Goal: Task Accomplishment & Management: Use online tool/utility

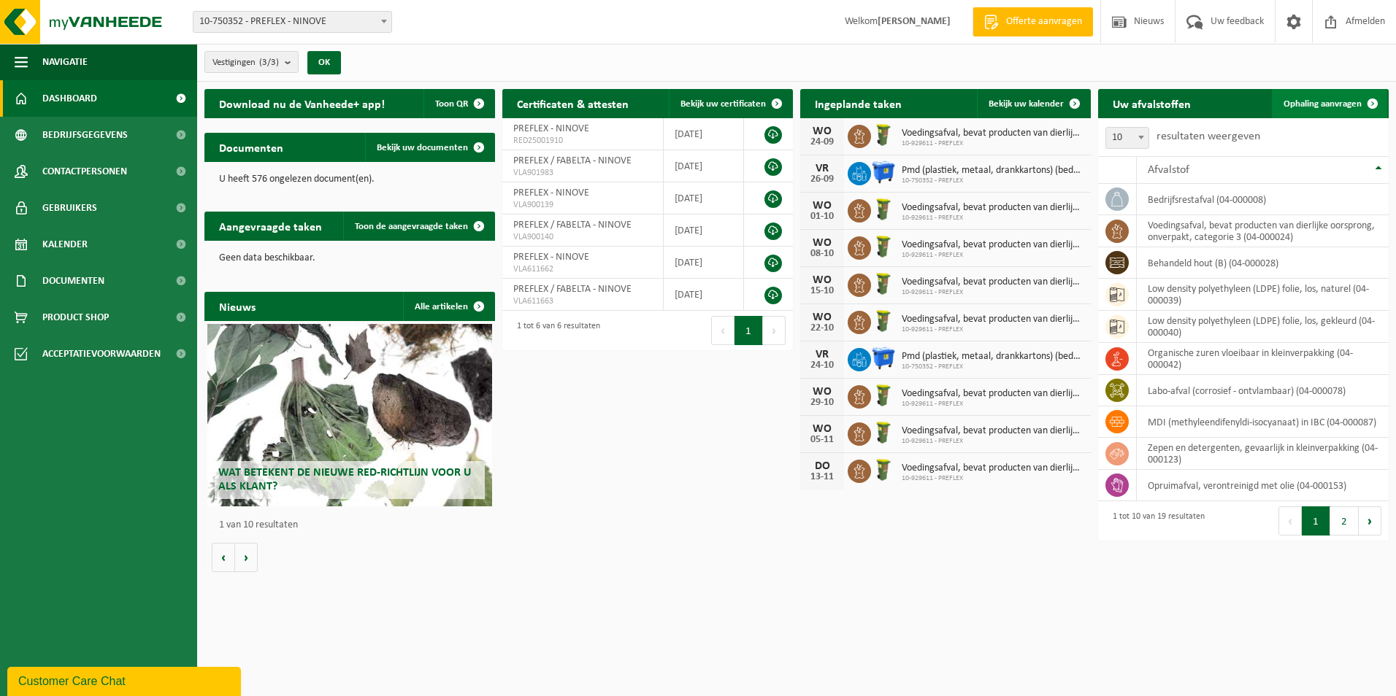
click at [1356, 104] on span "Ophaling aanvragen" at bounding box center [1322, 103] width 78 height 9
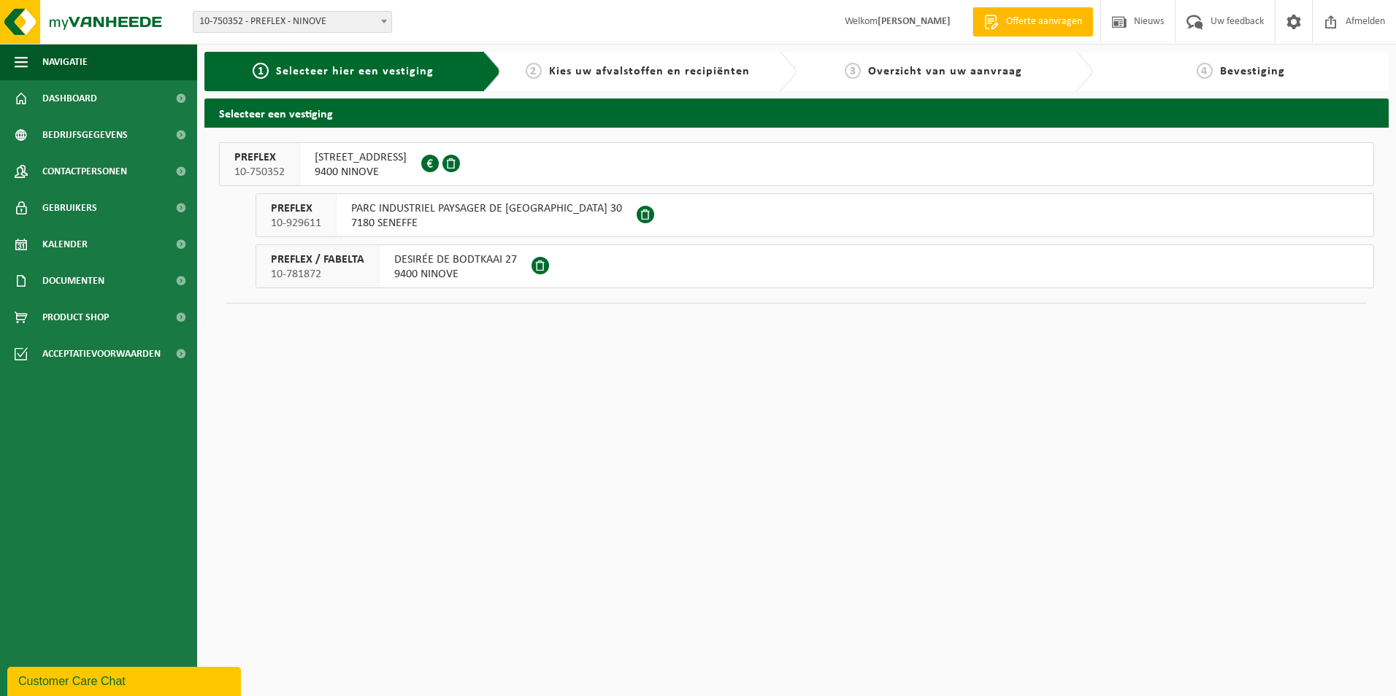
click at [494, 280] on span "9400 NINOVE" at bounding box center [455, 274] width 123 height 15
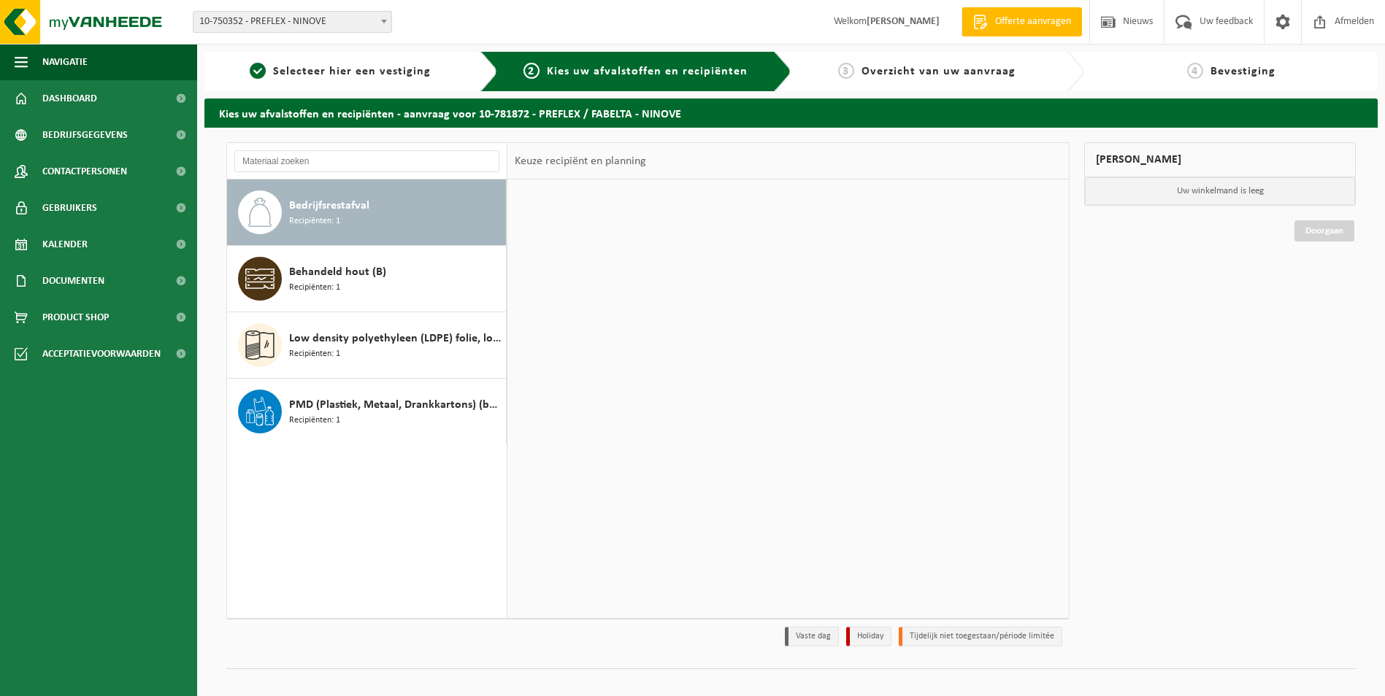
click at [463, 266] on div "Behandeld hout (B) Recipiënten: 1" at bounding box center [395, 279] width 213 height 44
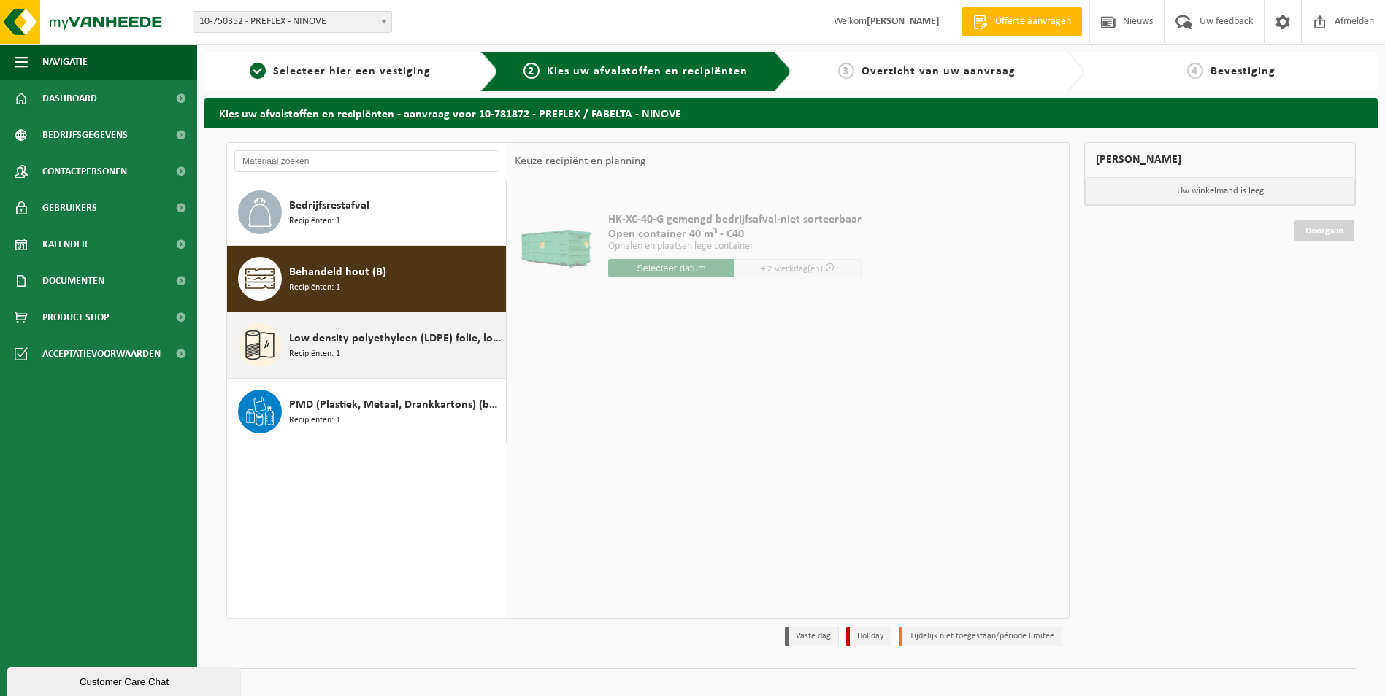
click at [447, 327] on div "Low density polyethyleen (LDPE) folie, los, gekleurd Recipiënten: 1" at bounding box center [395, 345] width 213 height 44
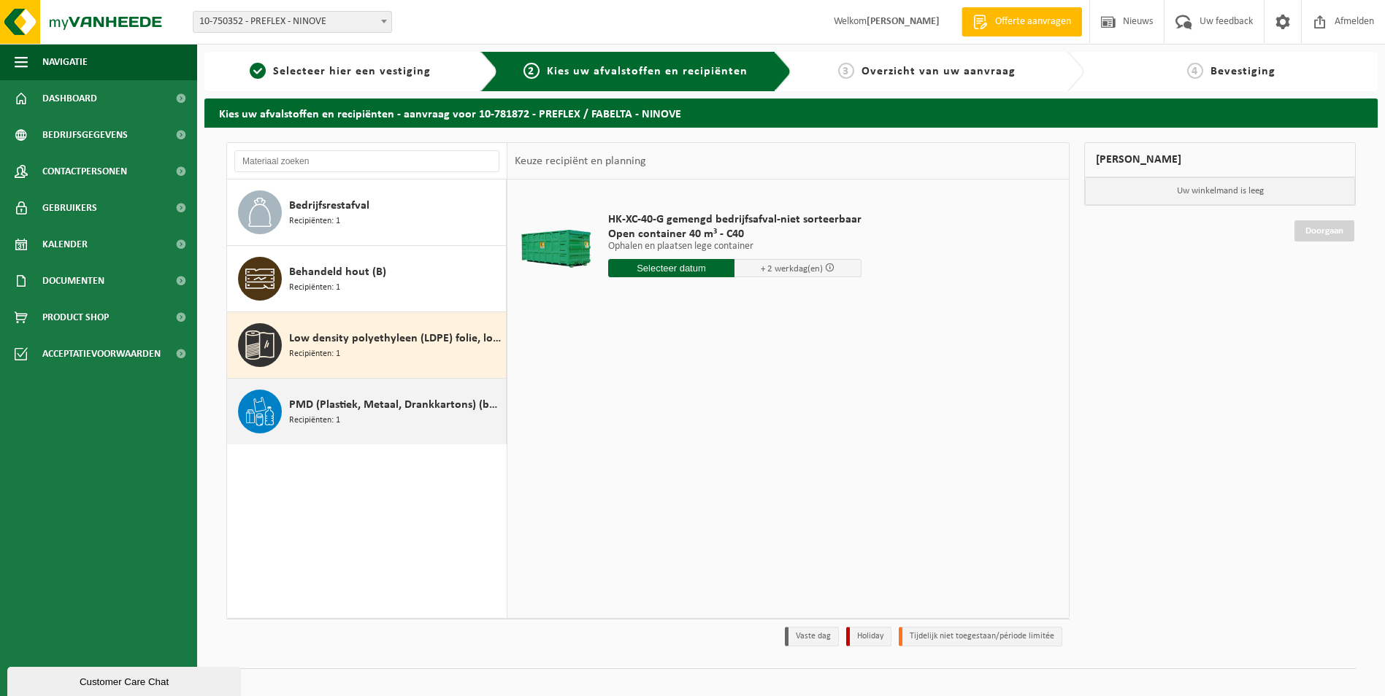
click at [427, 402] on span "PMD (Plastiek, Metaal, Drankkartons) (bedrijven)" at bounding box center [395, 405] width 213 height 18
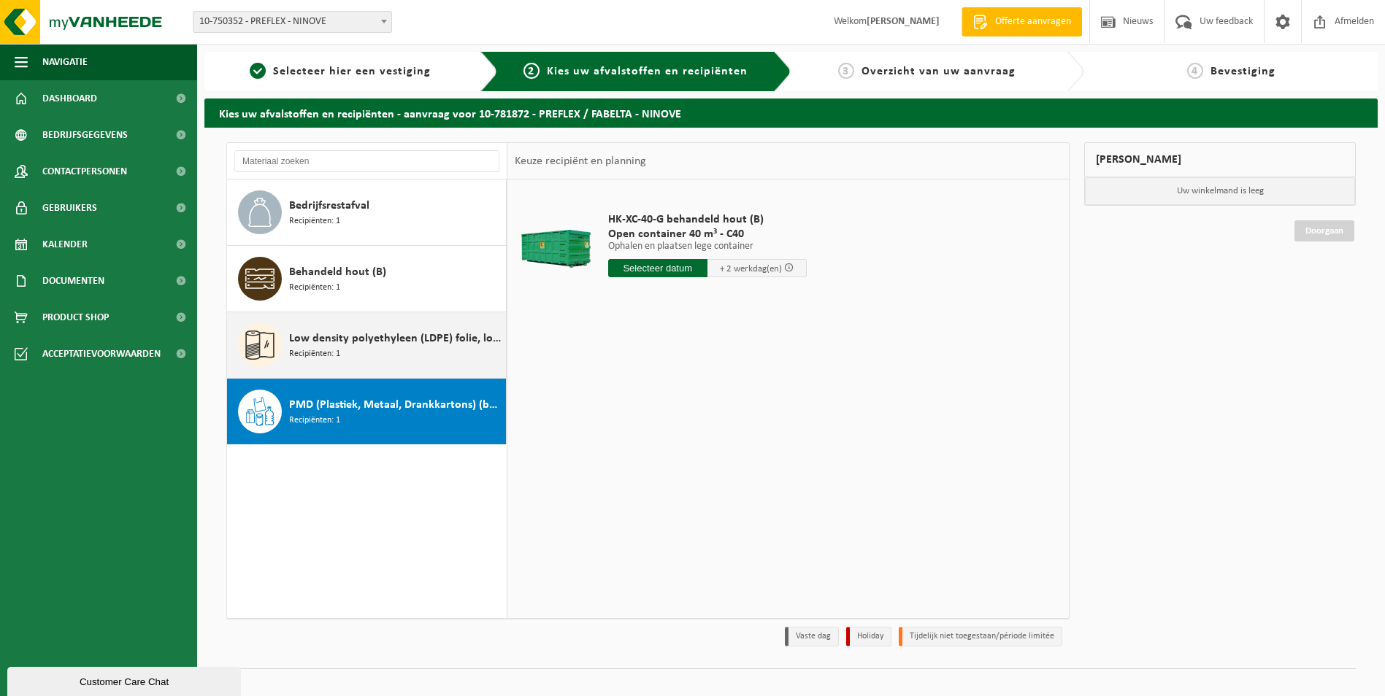
click at [425, 345] on span "Low density polyethyleen (LDPE) folie, los, gekleurd" at bounding box center [395, 339] width 213 height 18
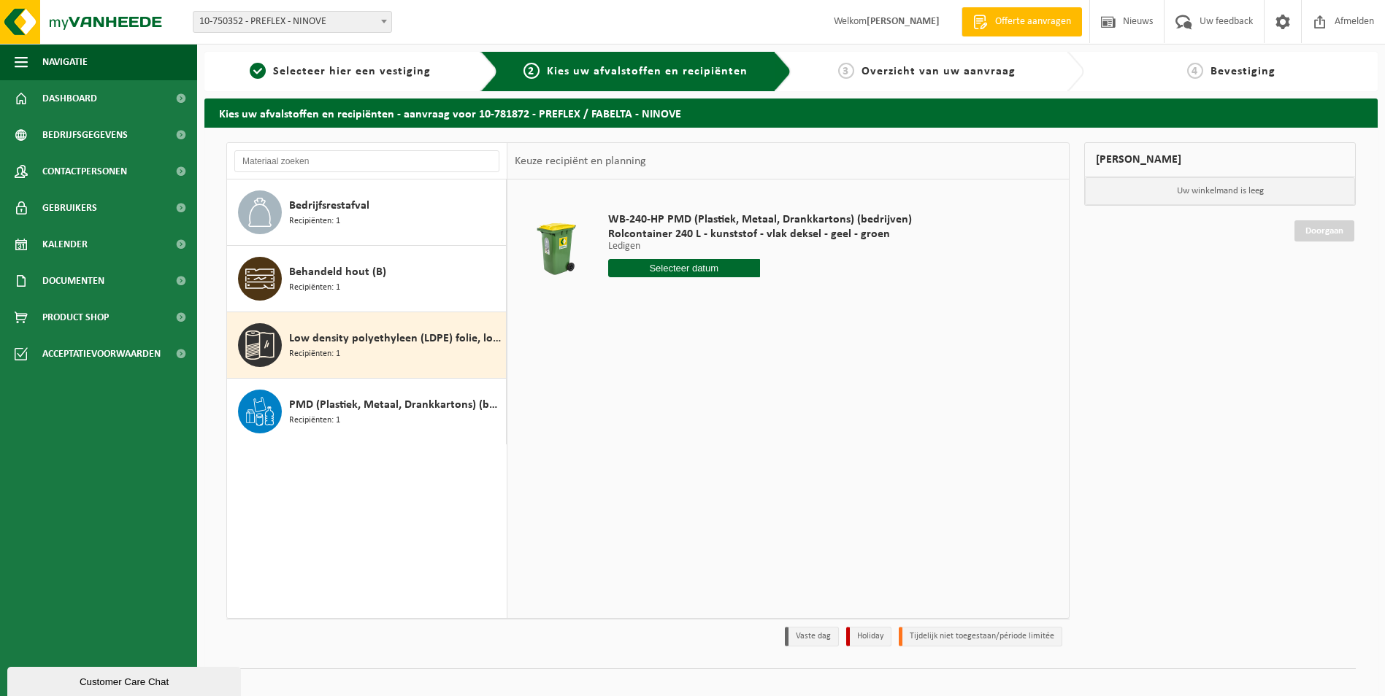
click at [642, 278] on div "WB-240-HP PMD (Plastiek, Metaal, Drankkartons) (bedrijven) Rolcontainer 240 L -…" at bounding box center [760, 248] width 318 height 101
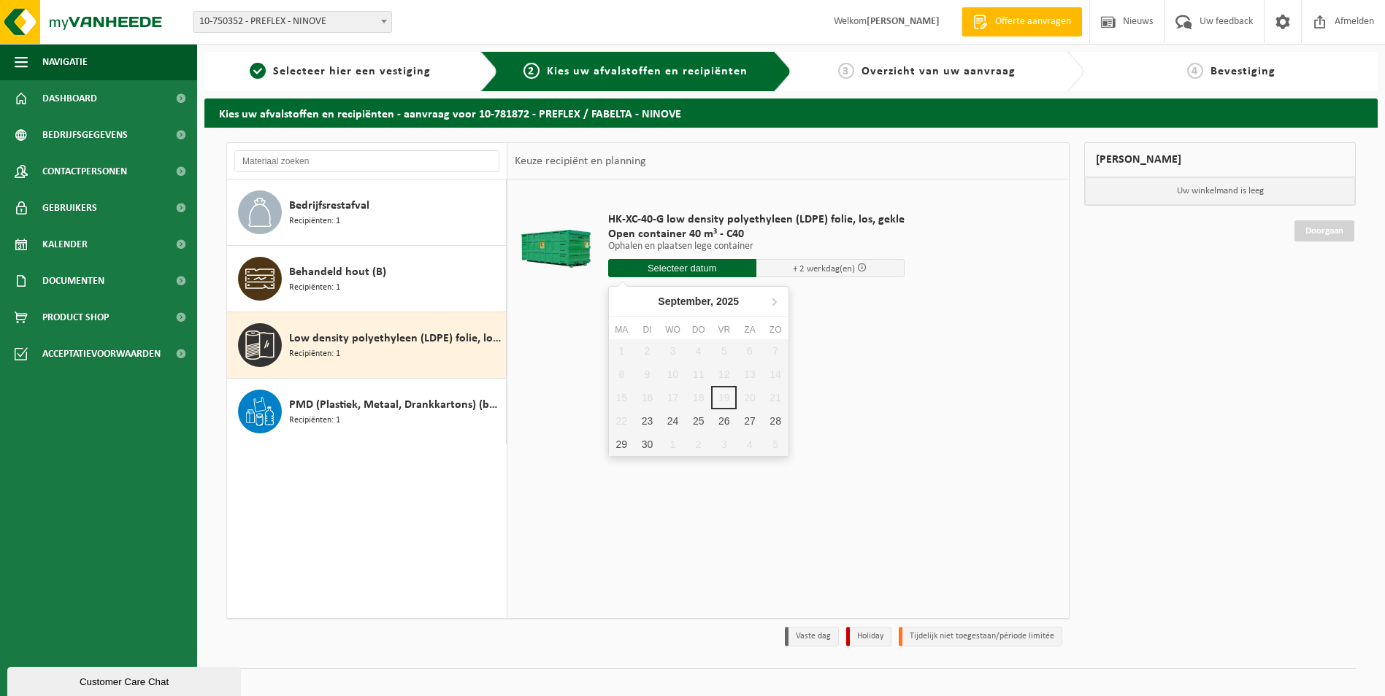
click at [666, 269] on input "text" at bounding box center [682, 268] width 148 height 18
click at [642, 423] on div "23" at bounding box center [647, 421] width 26 height 23
type input "Van 2025-09-23"
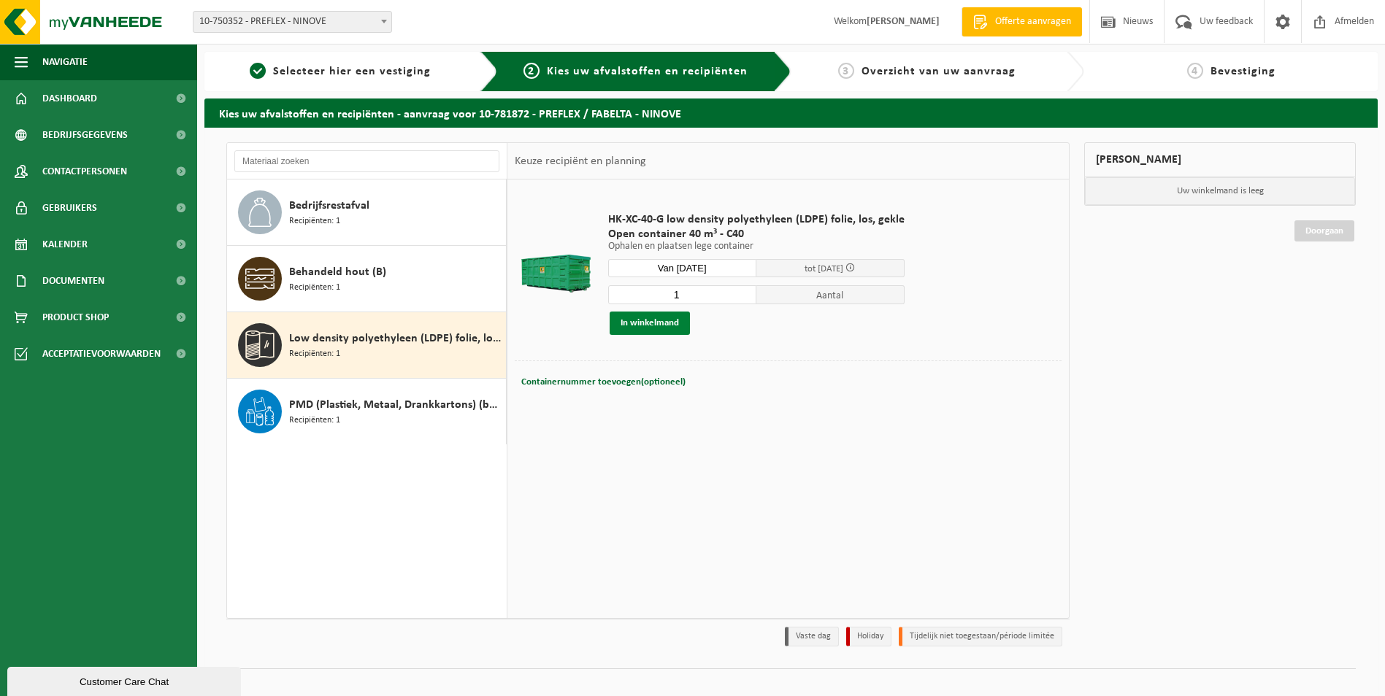
click at [635, 325] on button "In winkelmand" at bounding box center [650, 323] width 80 height 23
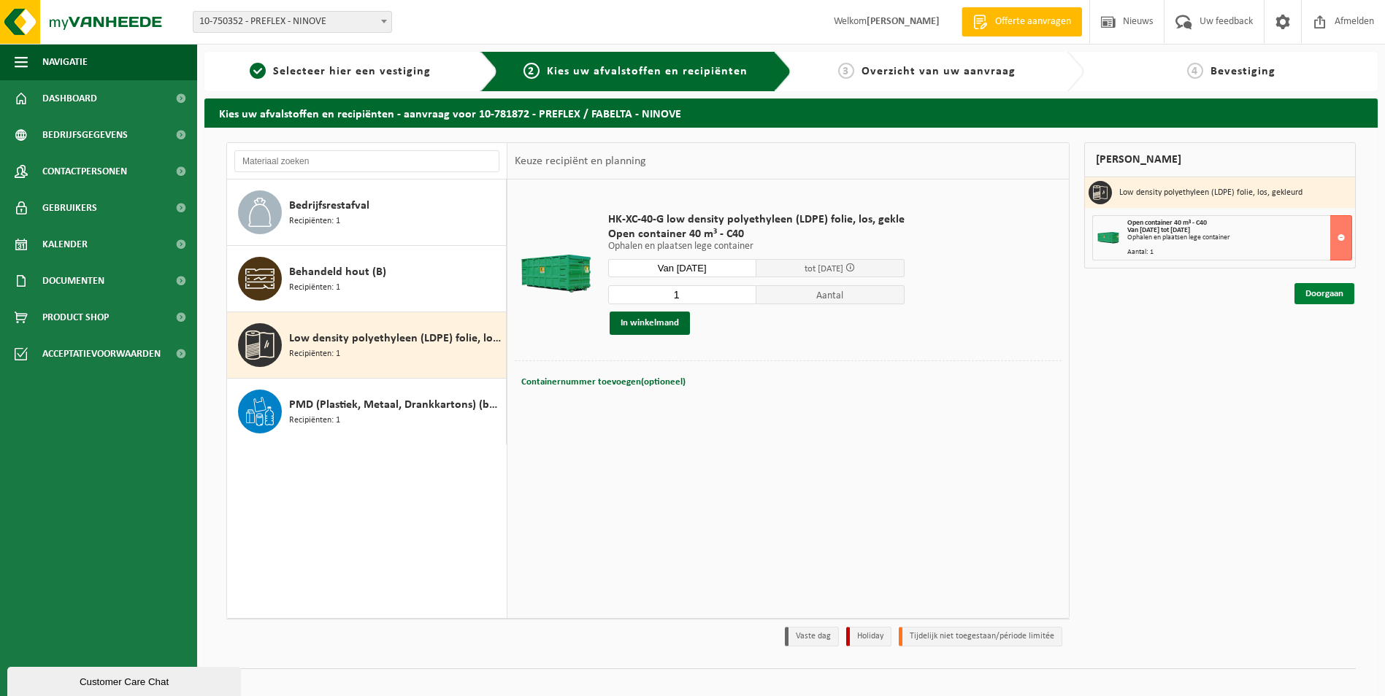
click at [1347, 293] on link "Doorgaan" at bounding box center [1324, 293] width 60 height 21
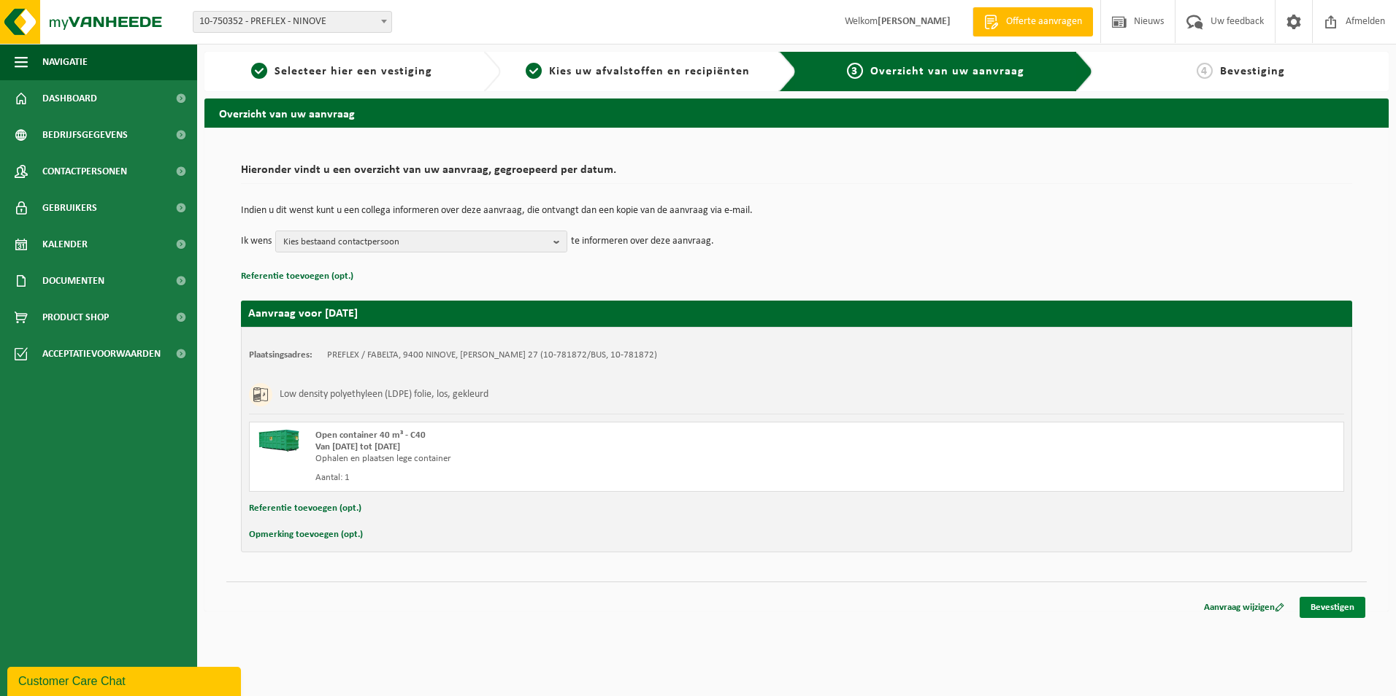
click at [1338, 608] on link "Bevestigen" at bounding box center [1332, 607] width 66 height 21
